Goal: Task Accomplishment & Management: Use online tool/utility

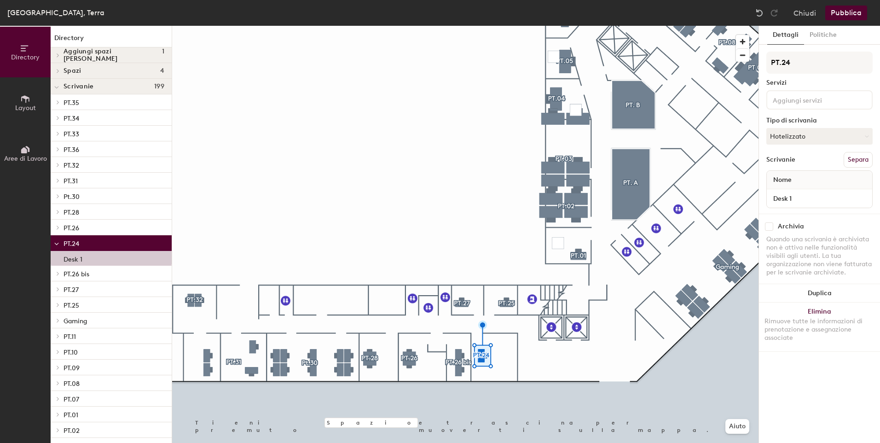
click at [56, 53] on icon at bounding box center [58, 55] width 4 height 5
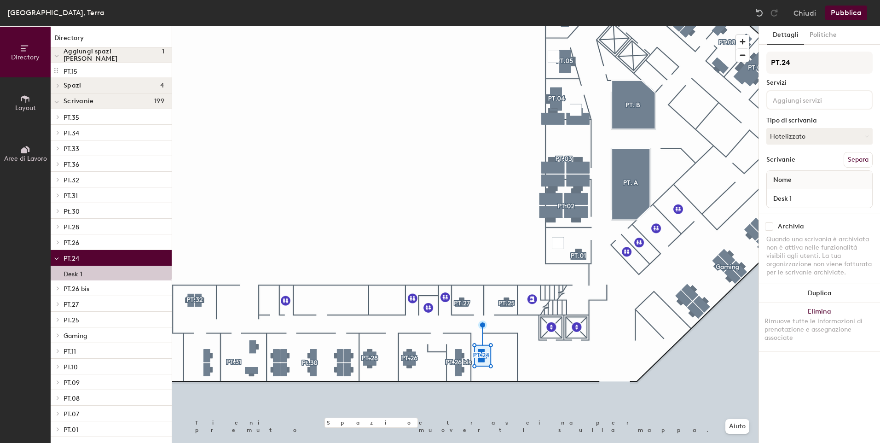
click at [510, 26] on div at bounding box center [465, 26] width 586 height 0
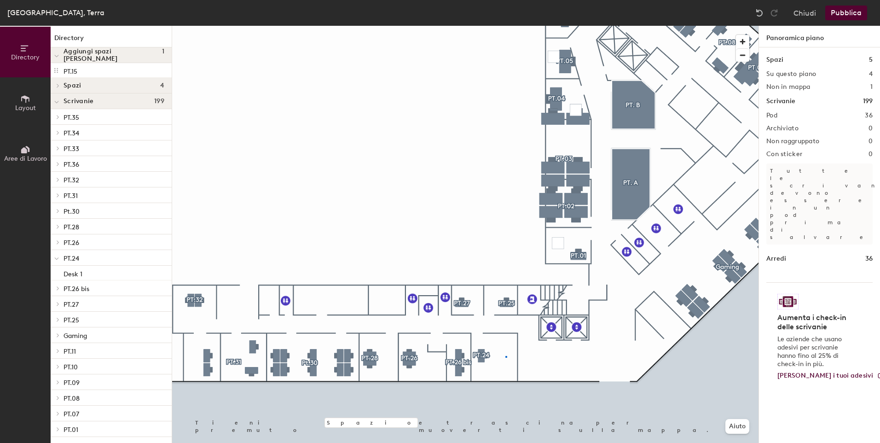
click at [505, 26] on div at bounding box center [465, 26] width 586 height 0
click at [501, 26] on div at bounding box center [465, 26] width 586 height 0
click at [23, 92] on button "Layout" at bounding box center [25, 102] width 51 height 51
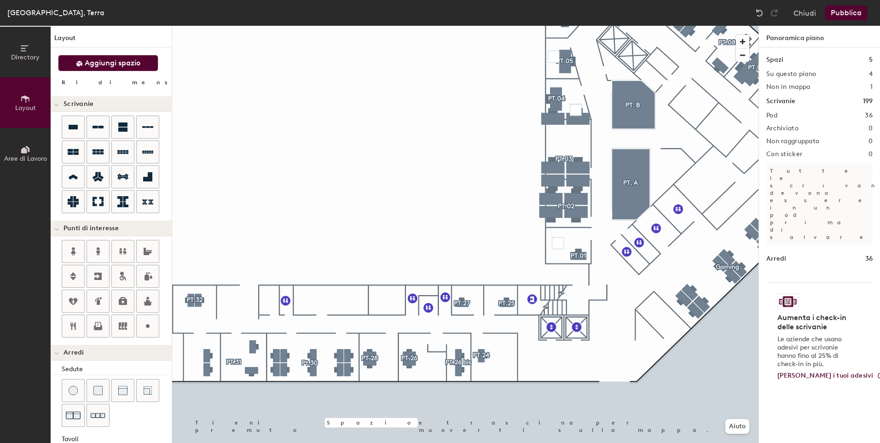
click at [127, 66] on span "Aggiungi spazio" at bounding box center [113, 62] width 56 height 9
click at [70, 128] on icon at bounding box center [73, 127] width 9 height 5
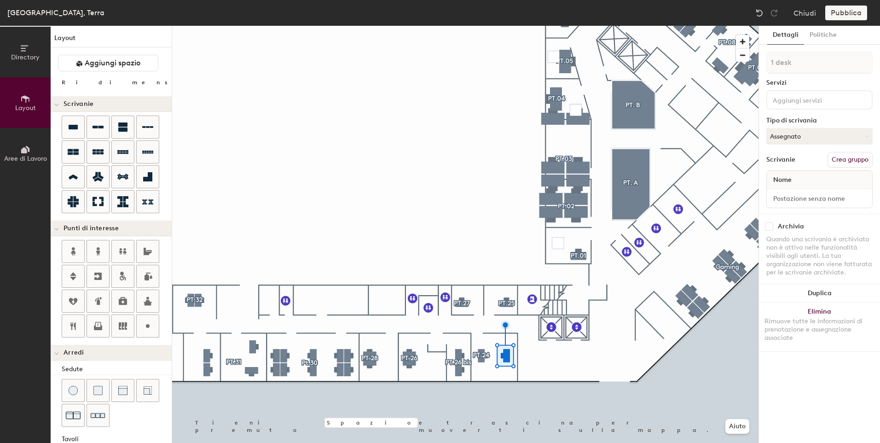
click at [795, 100] on input at bounding box center [812, 99] width 83 height 11
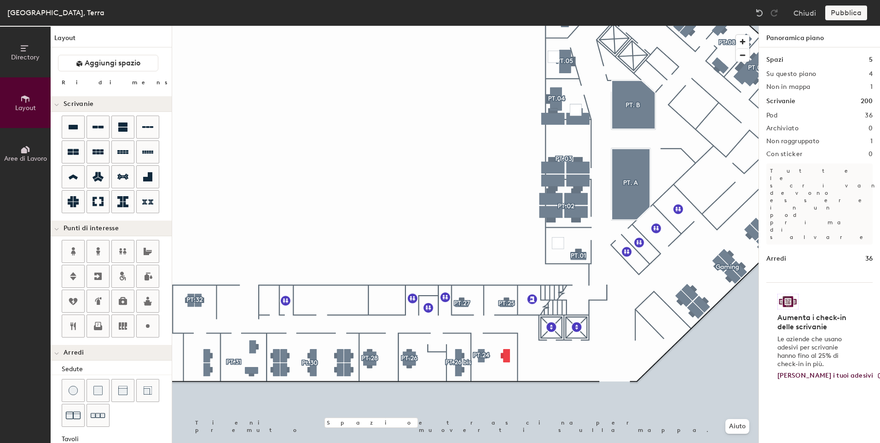
click at [551, 26] on div at bounding box center [465, 26] width 586 height 0
click at [847, 12] on div "Pubblica" at bounding box center [848, 13] width 47 height 15
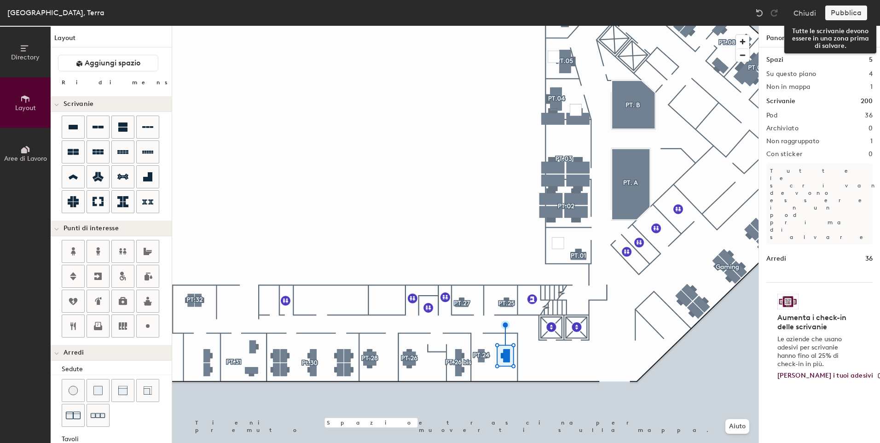
click at [849, 15] on div "Pubblica" at bounding box center [848, 13] width 47 height 15
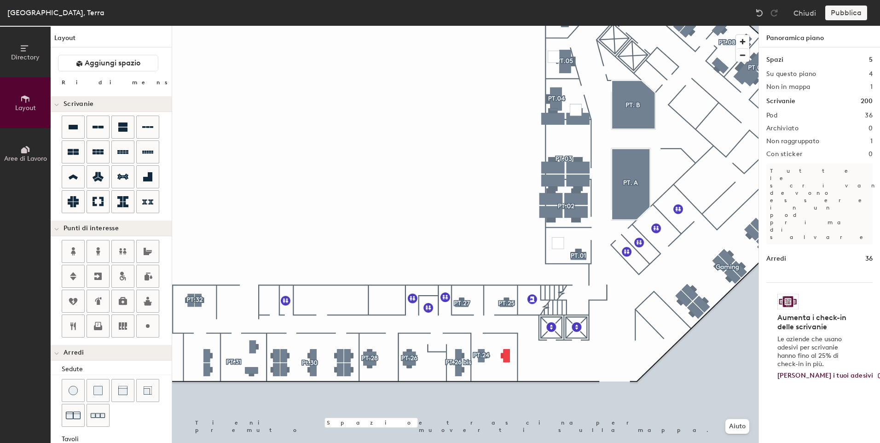
click at [845, 11] on div "Pubblica" at bounding box center [848, 13] width 47 height 15
click at [842, 14] on div "Pubblica" at bounding box center [848, 13] width 47 height 15
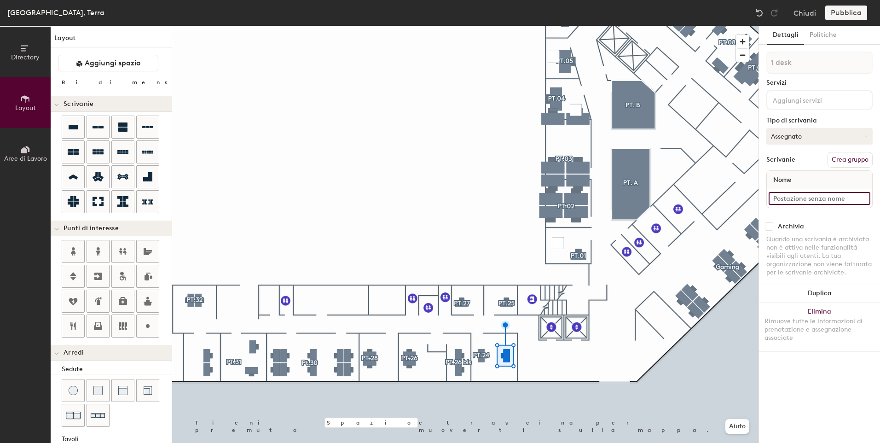
click at [808, 198] on input at bounding box center [819, 198] width 102 height 13
click at [783, 196] on input at bounding box center [819, 198] width 102 height 13
click at [811, 183] on div "Nome" at bounding box center [818, 180] width 105 height 18
click at [830, 135] on button "Assegnato" at bounding box center [819, 136] width 106 height 17
click at [783, 175] on div "Flessibile" at bounding box center [812, 179] width 92 height 14
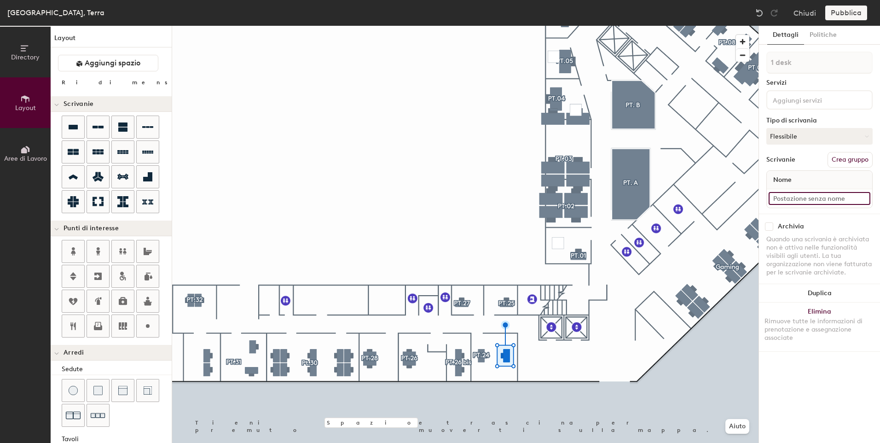
click at [807, 197] on input at bounding box center [819, 198] width 102 height 13
click at [813, 196] on input at bounding box center [819, 198] width 102 height 13
click at [815, 199] on input at bounding box center [819, 198] width 102 height 13
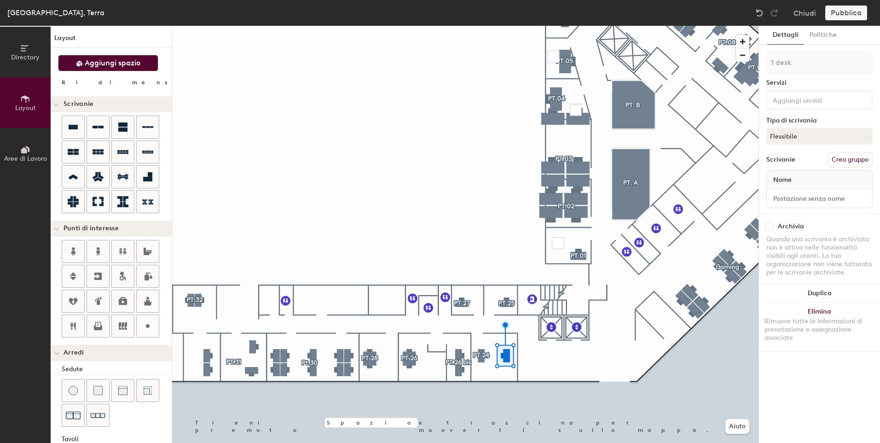
click at [115, 63] on span "Aggiungi spazio" at bounding box center [113, 62] width 56 height 9
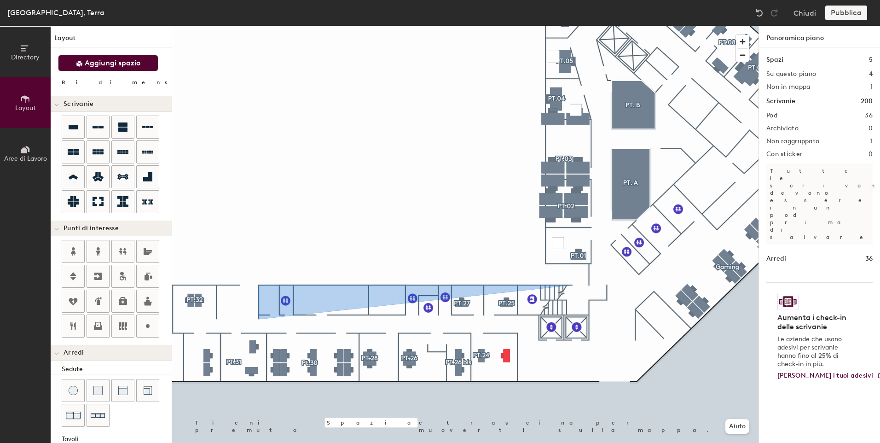
click at [85, 61] on span "Aggiungi spazio" at bounding box center [113, 62] width 56 height 9
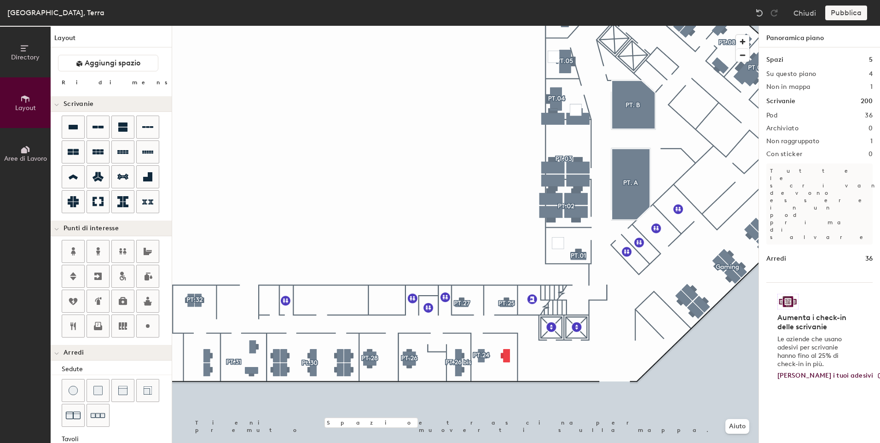
type input "60"
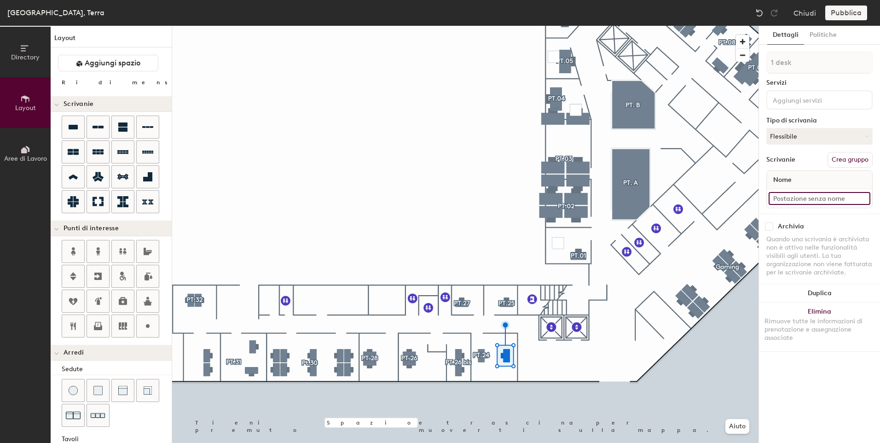
click at [826, 196] on input at bounding box center [819, 198] width 102 height 13
type input "Desk2"
click at [843, 15] on div "Pubblica" at bounding box center [848, 13] width 47 height 15
click at [842, 12] on div "Pubblica" at bounding box center [848, 13] width 47 height 15
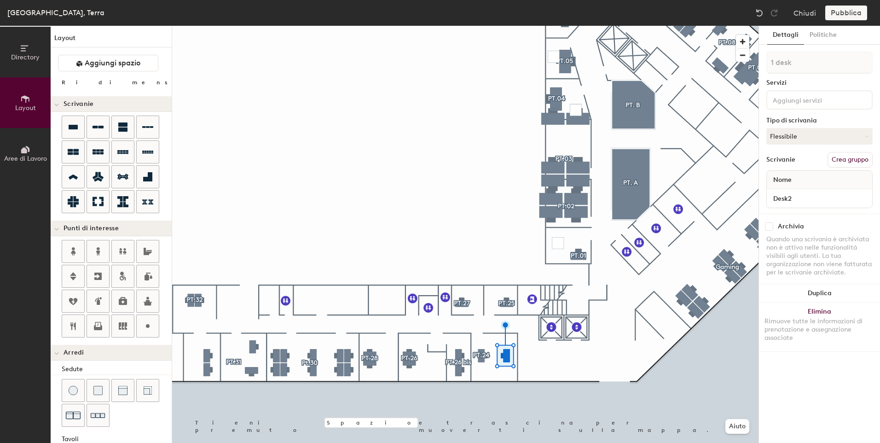
click at [842, 12] on div "Pubblica" at bounding box center [848, 13] width 47 height 15
click at [841, 12] on div "Pubblica" at bounding box center [848, 13] width 47 height 15
click at [819, 34] on button "Politiche" at bounding box center [823, 35] width 38 height 19
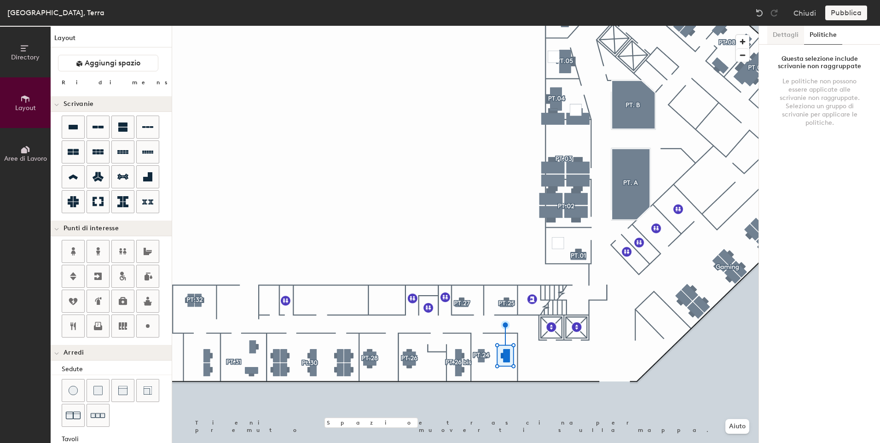
click at [786, 33] on button "Dettagli" at bounding box center [785, 35] width 37 height 19
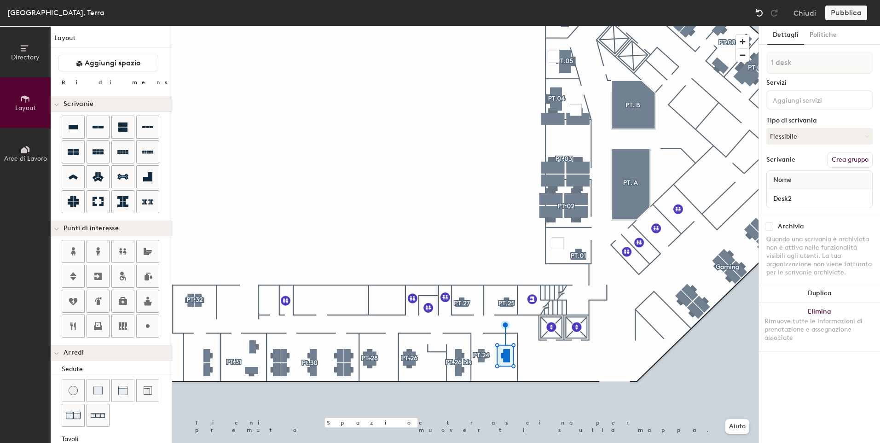
click at [760, 13] on img at bounding box center [759, 12] width 9 height 9
click at [759, 7] on div at bounding box center [759, 13] width 15 height 15
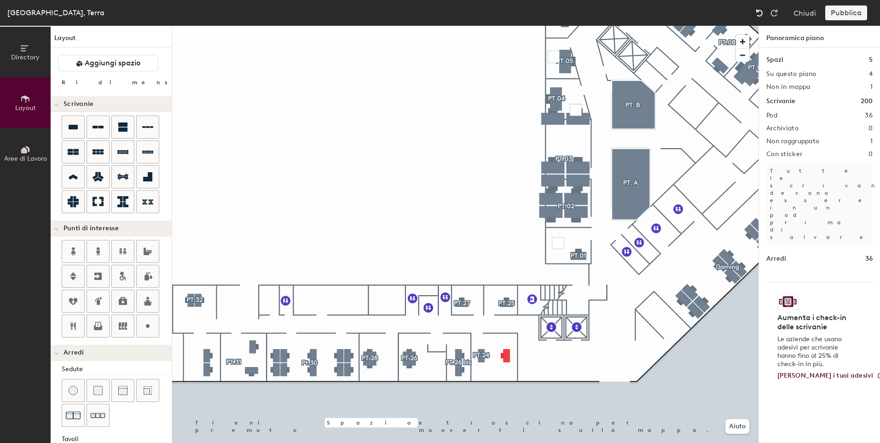
click at [759, 7] on div at bounding box center [759, 13] width 15 height 15
type input "60"
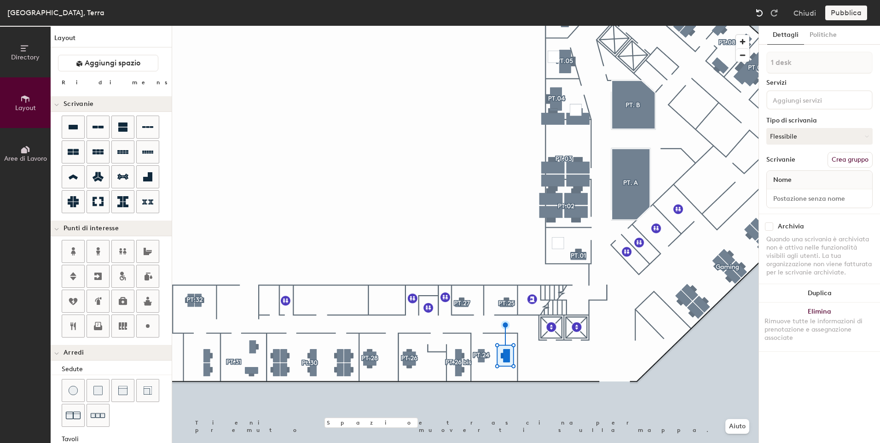
click at [759, 7] on div at bounding box center [759, 13] width 15 height 15
click at [760, 12] on img at bounding box center [759, 12] width 9 height 9
click at [807, 12] on button "Chiudi" at bounding box center [804, 13] width 23 height 15
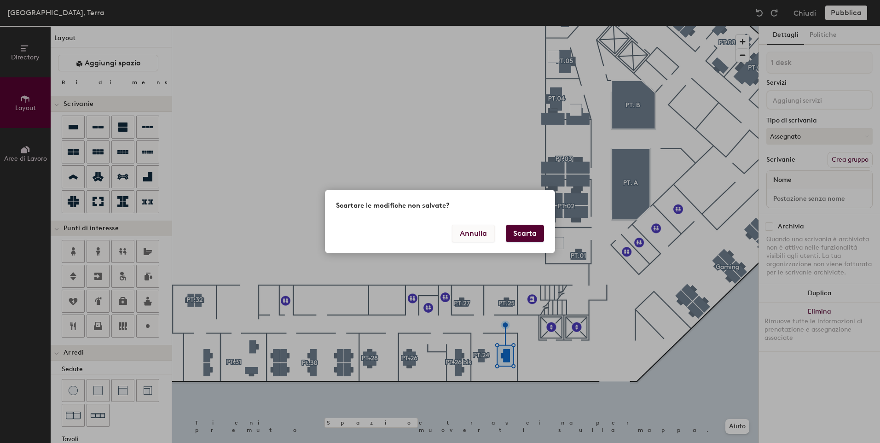
click at [472, 237] on button "Annulla" at bounding box center [473, 233] width 43 height 17
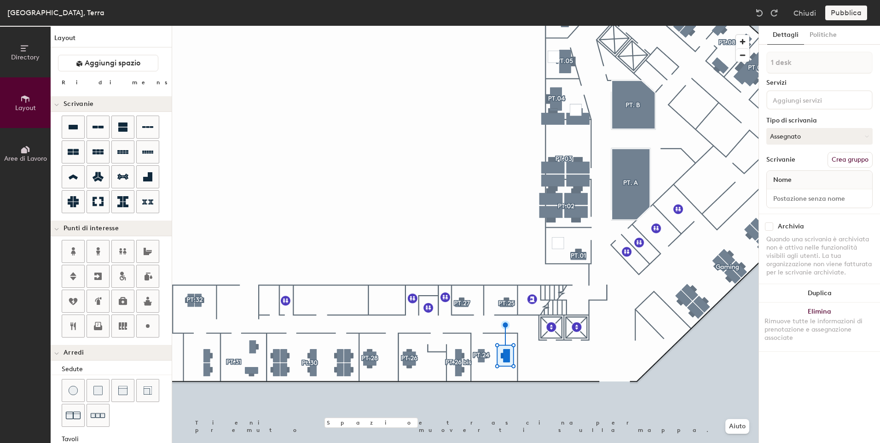
click at [867, 4] on div "[GEOGRAPHIC_DATA], Terra Chiudi Pubblica" at bounding box center [440, 13] width 880 height 26
click at [859, 10] on div "Pubblica" at bounding box center [848, 13] width 47 height 15
click at [755, 12] on div at bounding box center [759, 13] width 15 height 15
click at [804, 12] on button "Chiudi" at bounding box center [804, 13] width 23 height 15
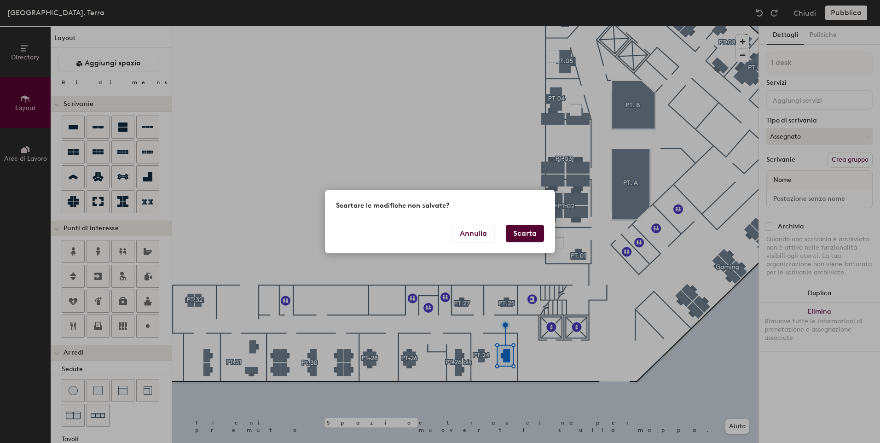
click at [519, 232] on button "Scarta" at bounding box center [525, 233] width 38 height 17
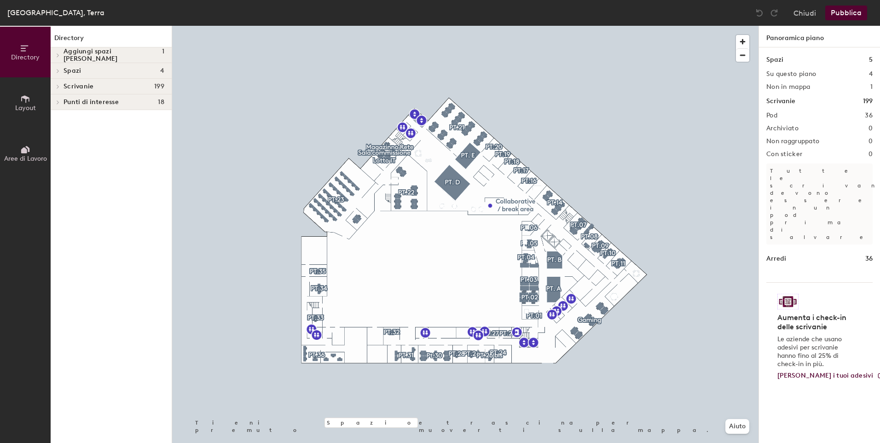
click at [535, 26] on div at bounding box center [465, 26] width 586 height 0
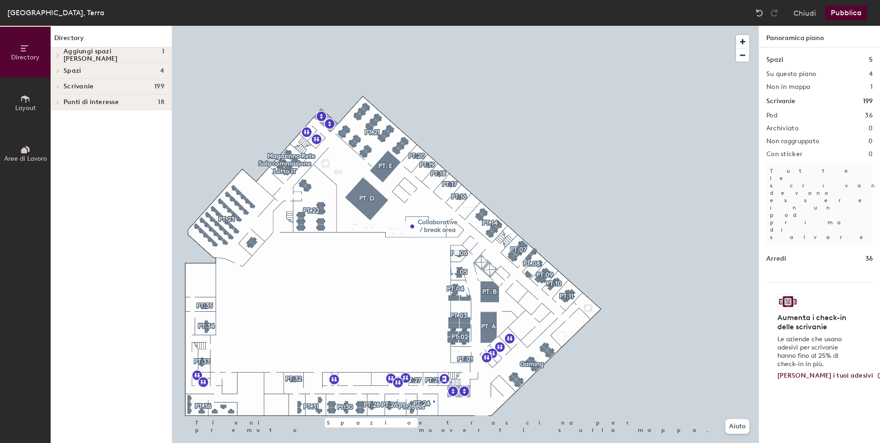
click at [433, 26] on div at bounding box center [465, 26] width 586 height 0
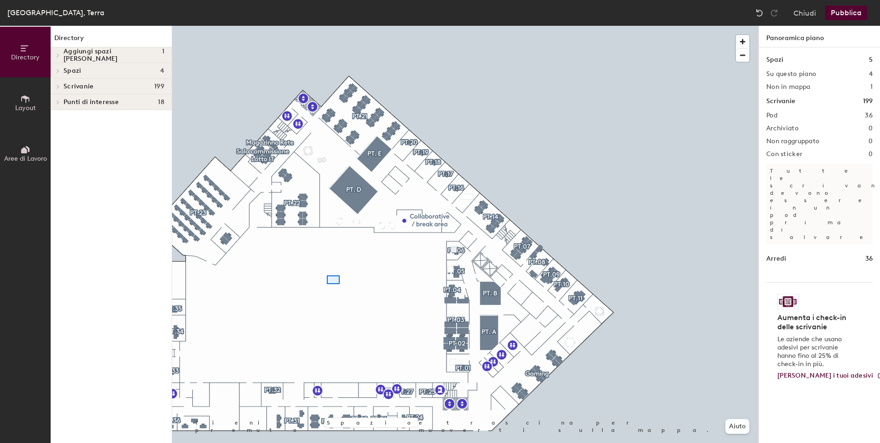
click at [327, 26] on div at bounding box center [465, 26] width 586 height 0
click at [58, 83] on div at bounding box center [57, 86] width 12 height 15
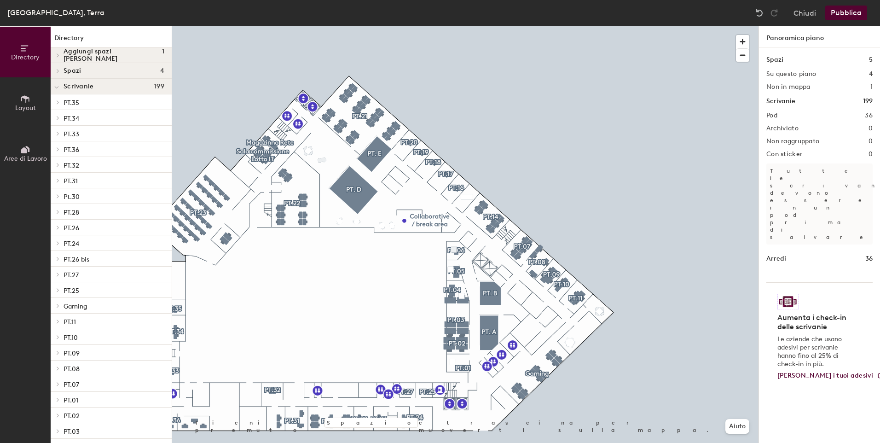
click at [58, 241] on icon at bounding box center [58, 243] width 4 height 5
click at [90, 258] on div "Desk 1" at bounding box center [111, 258] width 121 height 15
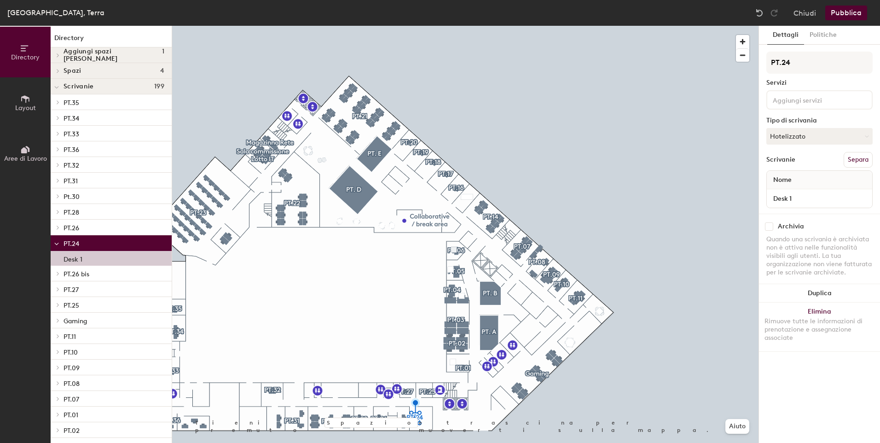
click at [639, 26] on div at bounding box center [465, 26] width 586 height 0
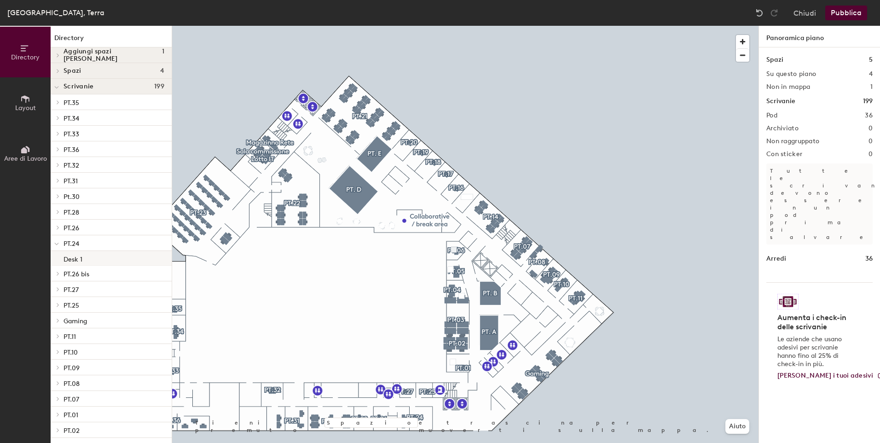
click at [73, 252] on div "Desk 1" at bounding box center [111, 258] width 121 height 15
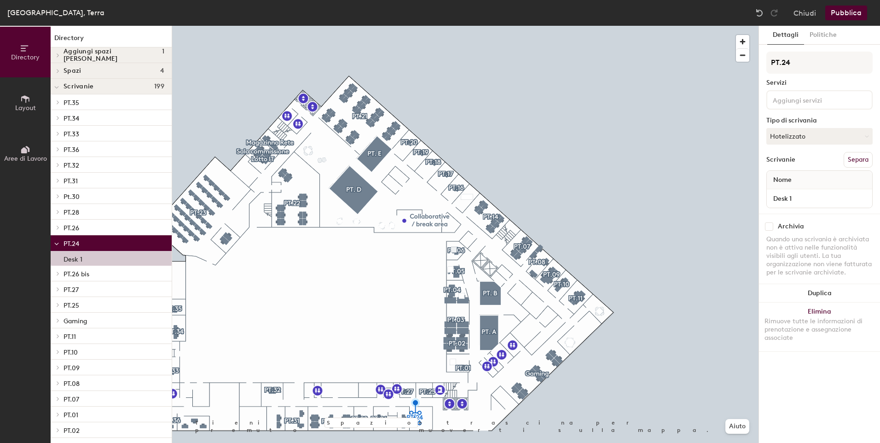
click at [860, 158] on button "Separa" at bounding box center [857, 160] width 29 height 16
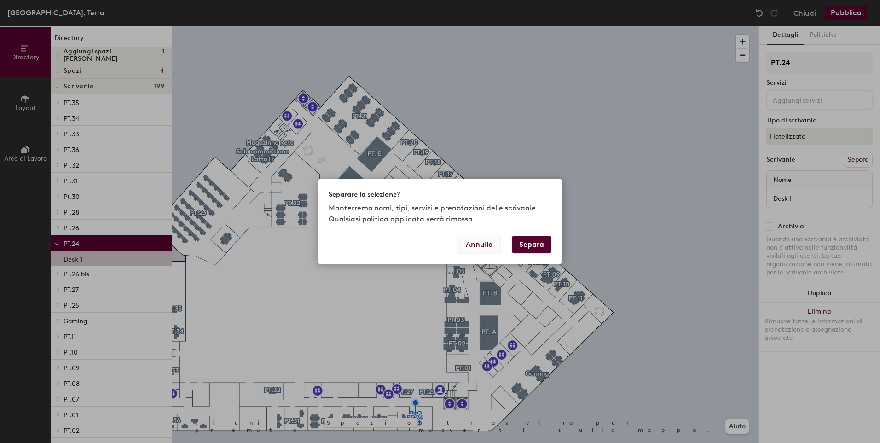
click at [486, 244] on button "Annulla" at bounding box center [479, 244] width 43 height 17
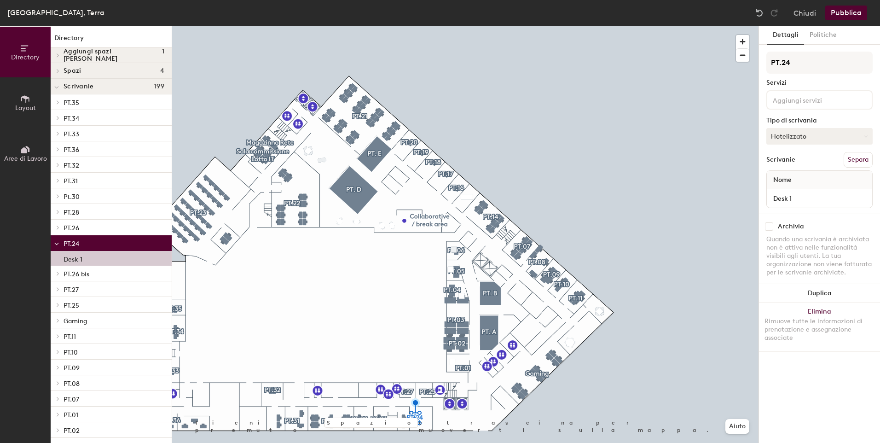
click at [831, 138] on button "Hotelizzato" at bounding box center [819, 136] width 106 height 17
click at [813, 134] on button "Hotelizzato" at bounding box center [819, 136] width 106 height 17
drag, startPoint x: 69, startPoint y: 261, endPoint x: 61, endPoint y: 247, distance: 16.3
click at [61, 247] on div at bounding box center [57, 242] width 12 height 15
click at [25, 103] on icon at bounding box center [25, 99] width 10 height 10
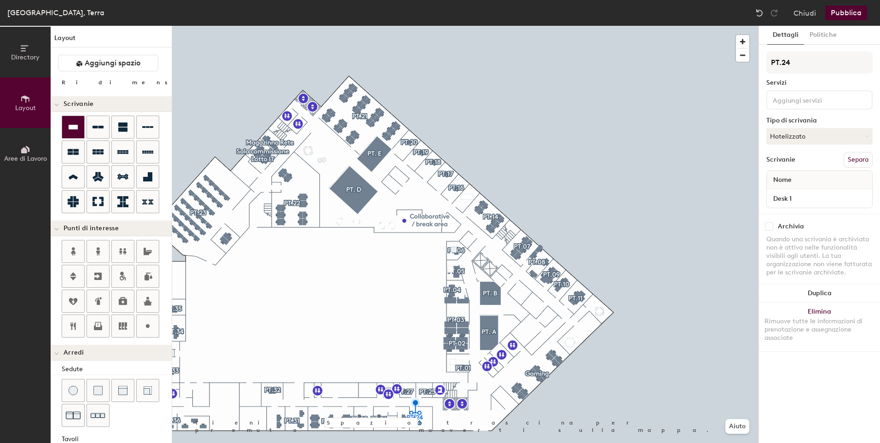
click at [69, 131] on icon at bounding box center [73, 126] width 11 height 11
click at [853, 161] on button "Crea gruppo" at bounding box center [849, 160] width 45 height 16
click at [763, 11] on img at bounding box center [759, 12] width 9 height 9
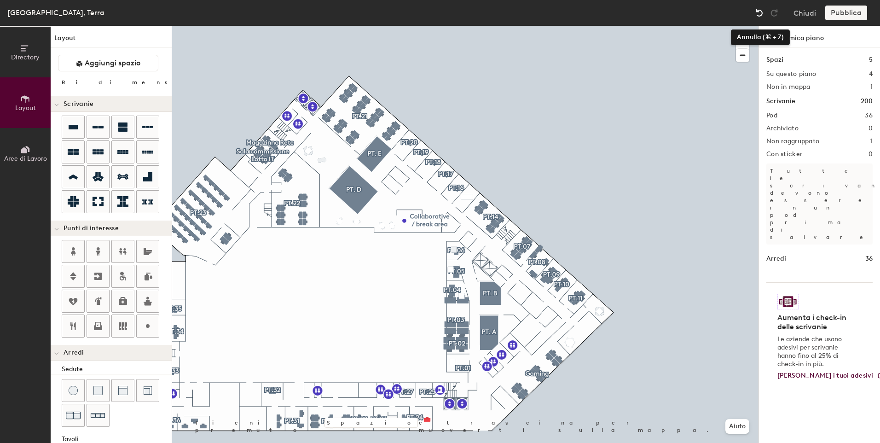
click at [760, 14] on img at bounding box center [759, 12] width 9 height 9
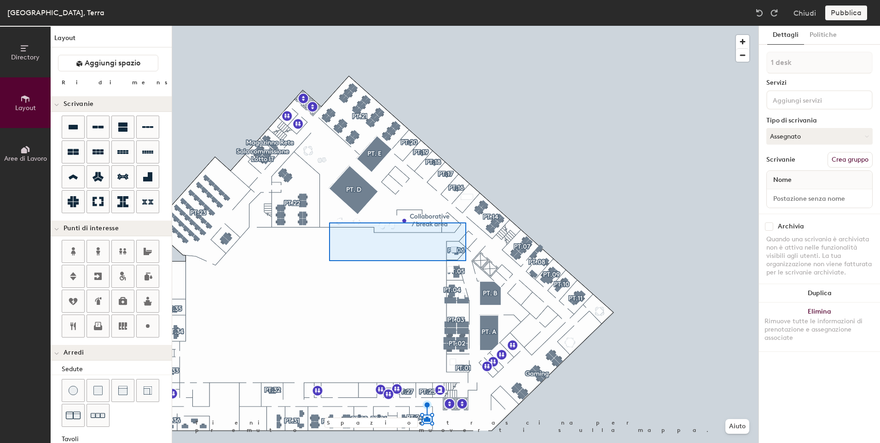
click at [459, 26] on div at bounding box center [465, 26] width 586 height 0
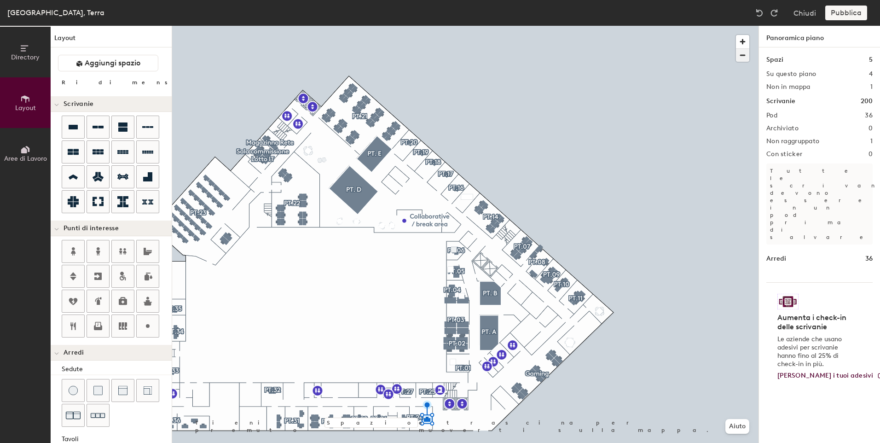
click at [746, 56] on span "button" at bounding box center [742, 55] width 13 height 13
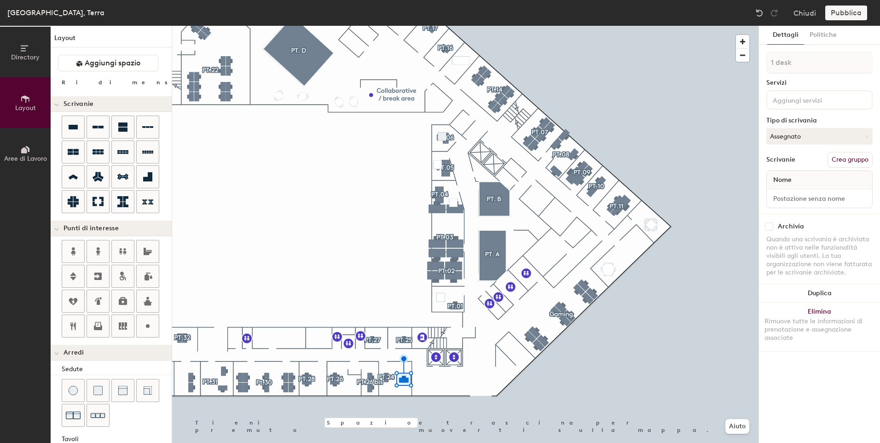
click at [852, 156] on button "Crea gruppo" at bounding box center [849, 160] width 45 height 16
click at [759, 11] on img at bounding box center [759, 12] width 9 height 9
click at [760, 12] on img at bounding box center [759, 12] width 9 height 9
click at [761, 12] on img at bounding box center [759, 12] width 9 height 9
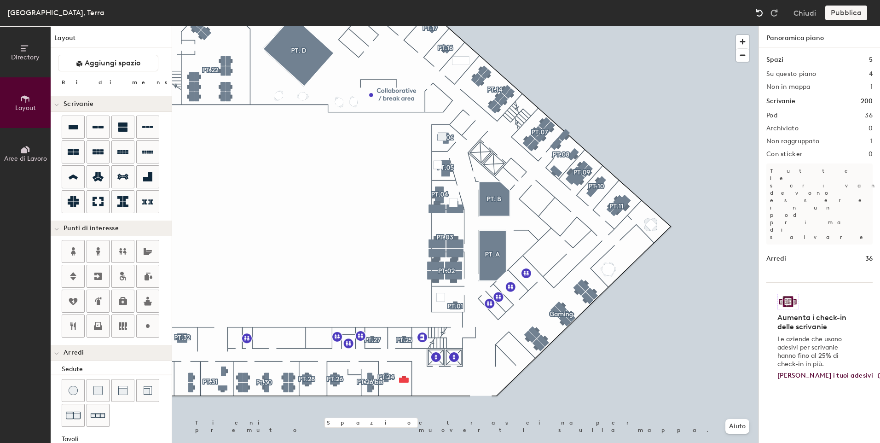
click at [755, 13] on div at bounding box center [759, 13] width 15 height 15
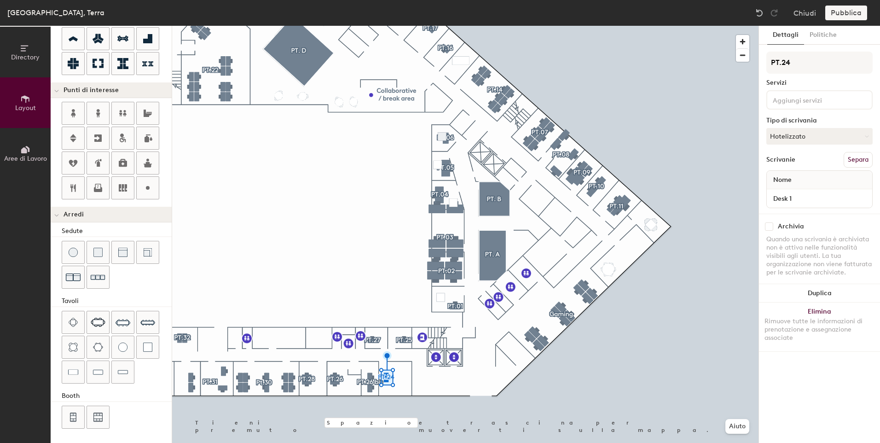
scroll to position [138, 0]
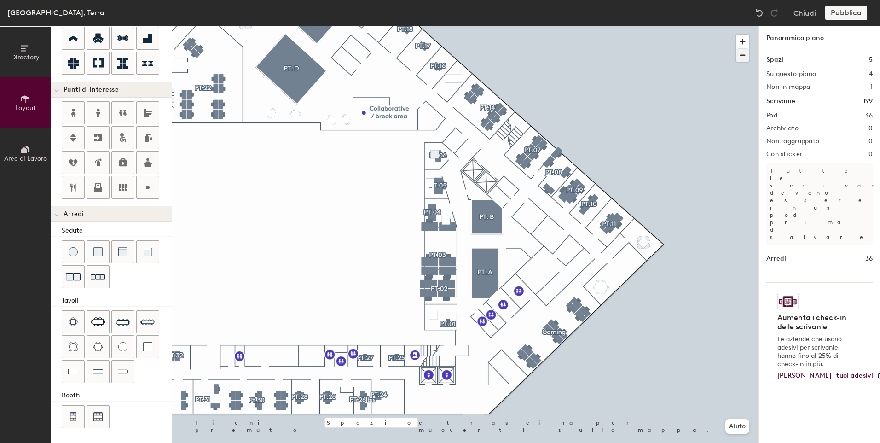
click at [599, 26] on div at bounding box center [465, 26] width 586 height 0
click at [802, 9] on button "Chiudi" at bounding box center [804, 13] width 23 height 15
type input "20"
